Goal: Communication & Community: Answer question/provide support

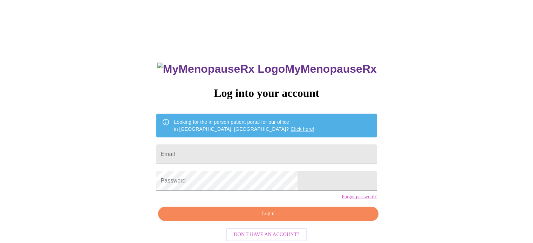
type input "[EMAIL_ADDRESS][DOMAIN_NAME]"
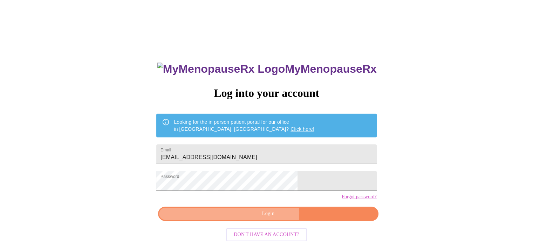
click at [266, 219] on span "Login" at bounding box center [268, 214] width 204 height 9
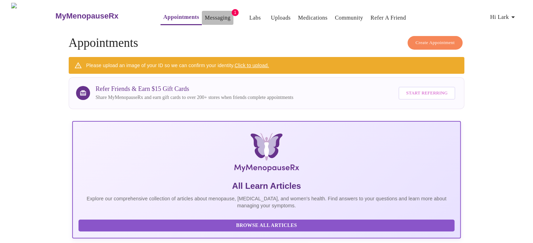
click at [205, 15] on link "Messaging" at bounding box center [218, 18] width 26 height 10
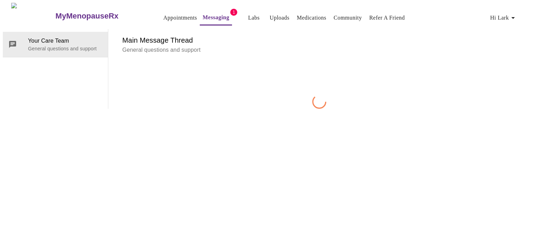
scroll to position [26, 0]
